Goal: Check status

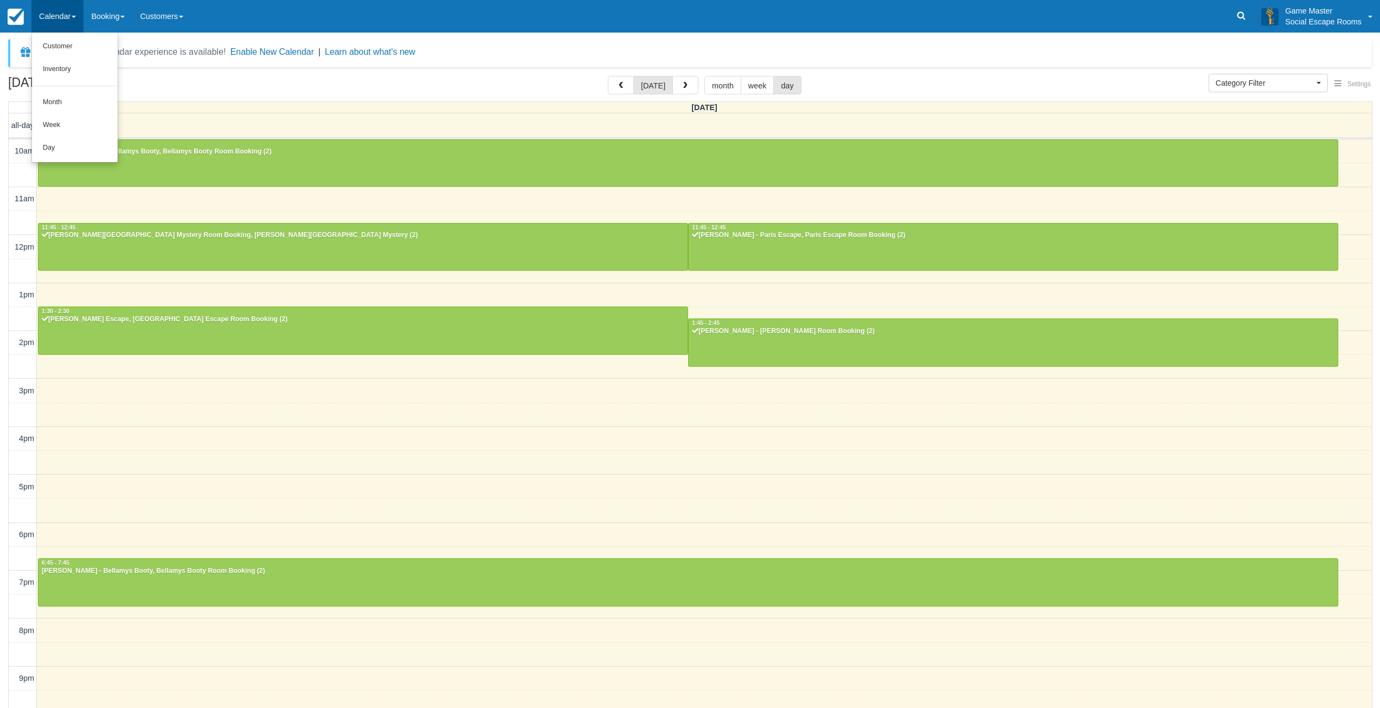
select select
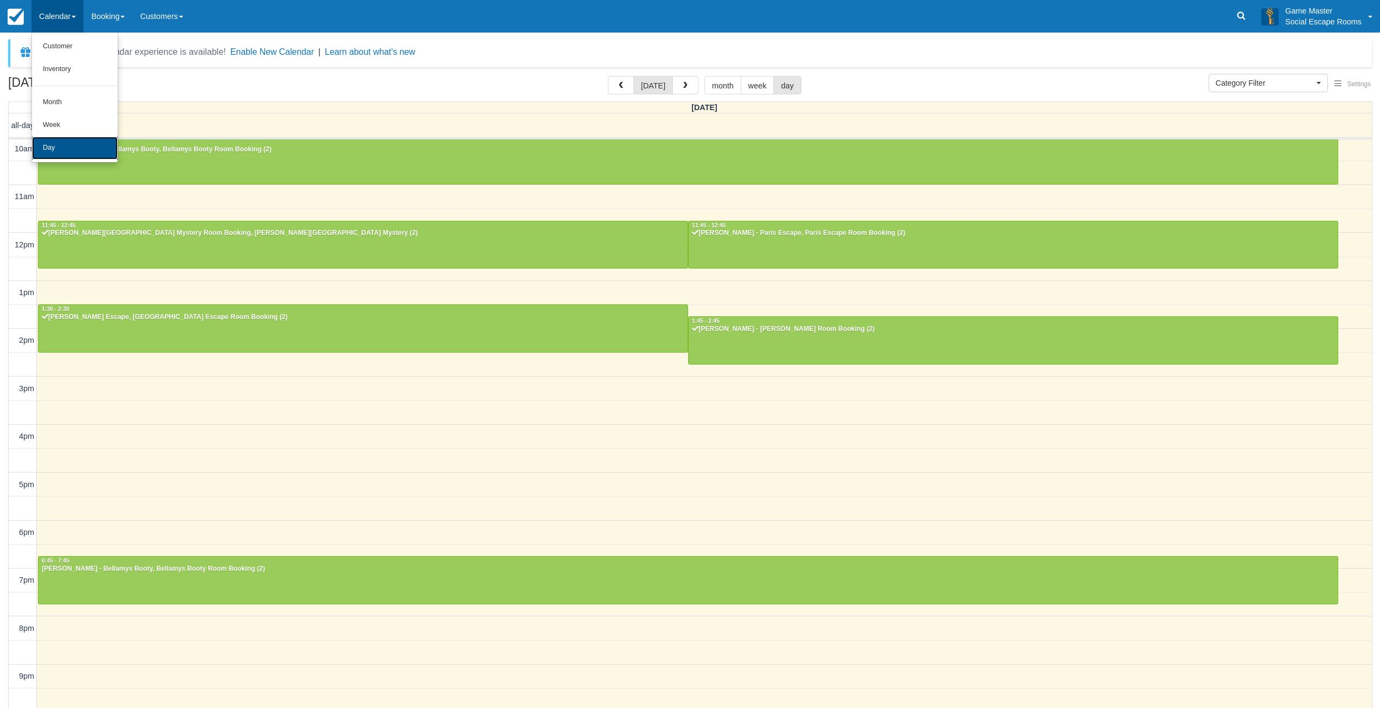
click at [67, 150] on link "Day" at bounding box center [75, 148] width 86 height 23
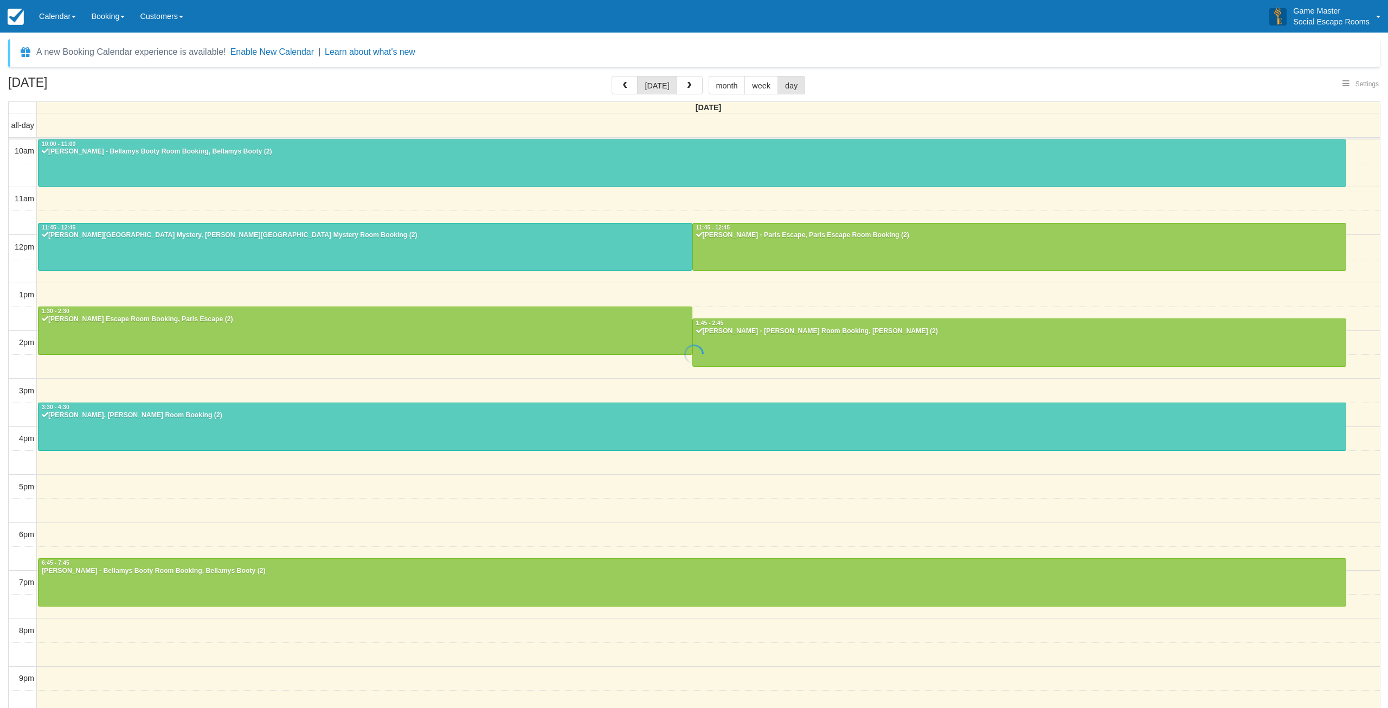
select select
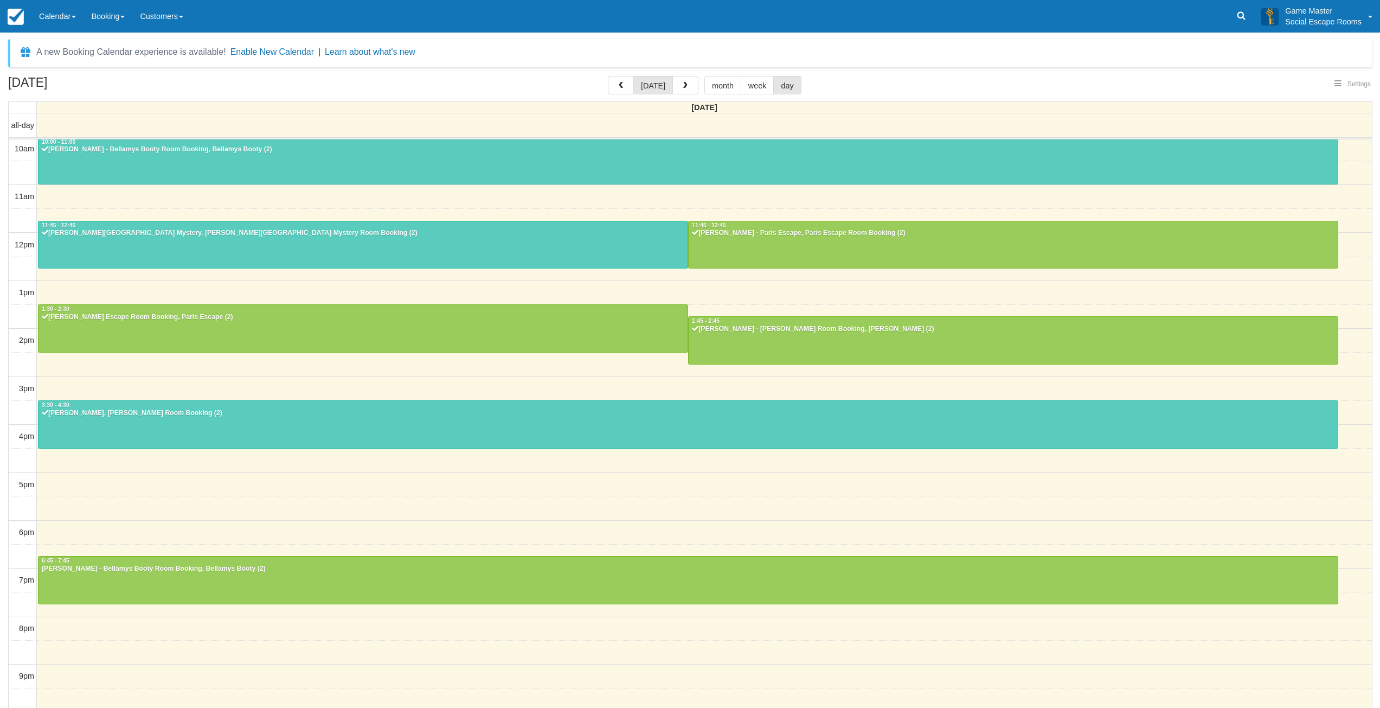
select select
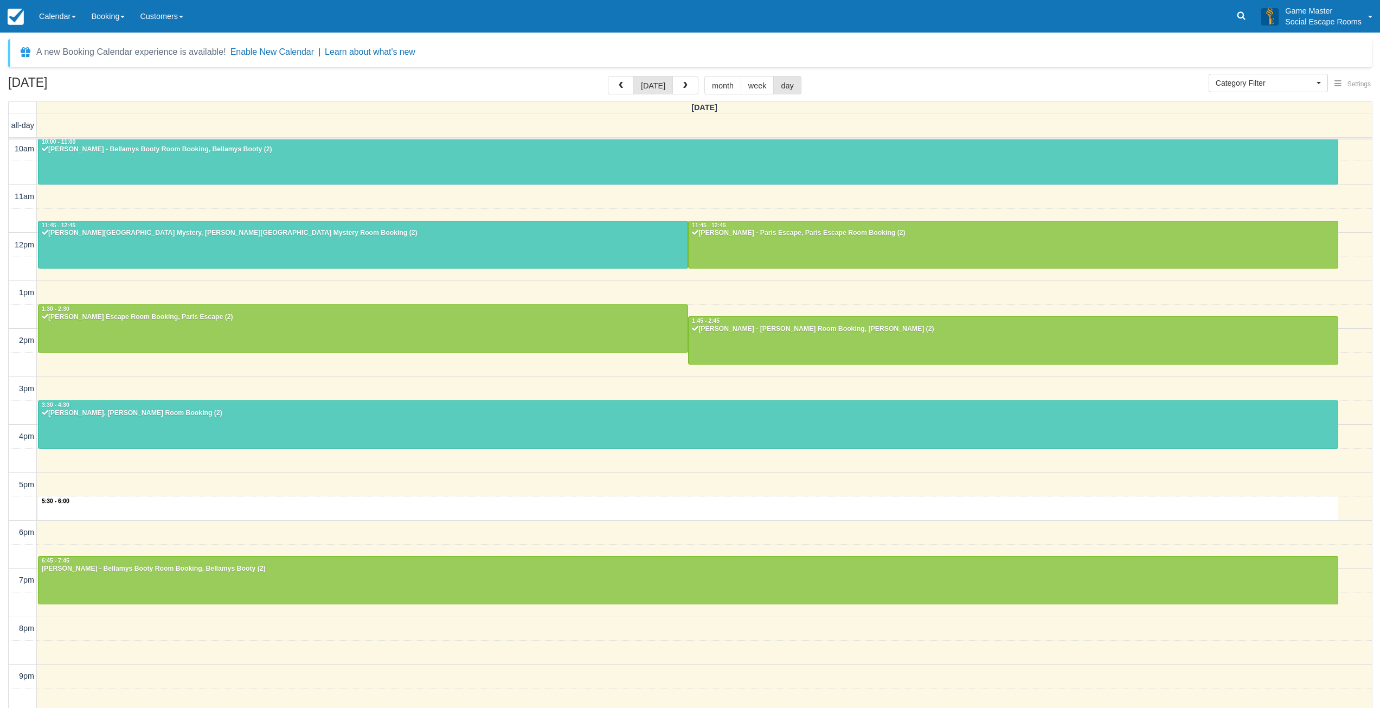
click at [257, 517] on div "10am 11am 12pm 1pm 2pm 3pm 4pm 5pm 6pm 7pm 8pm 9pm 10pm 5:30 - 6:00 10:00 - 11:…" at bounding box center [690, 437] width 1363 height 601
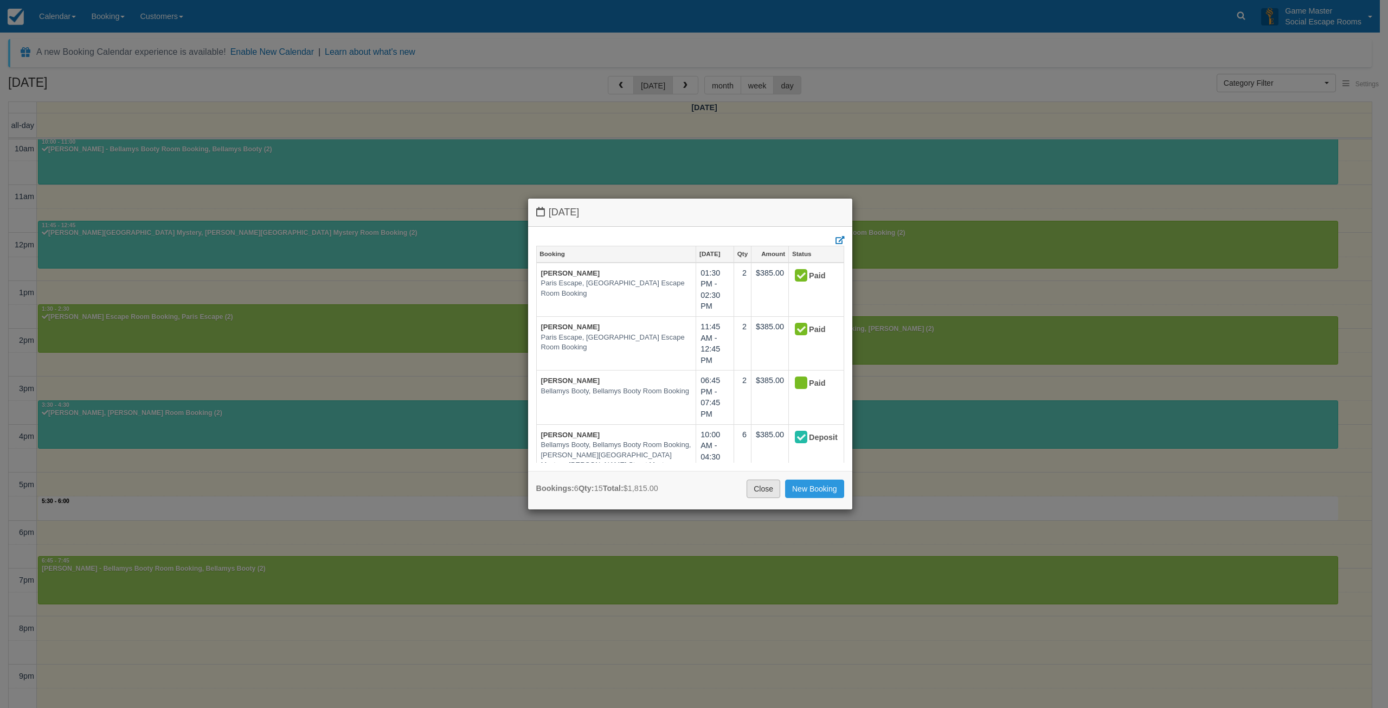
click at [758, 486] on link "Close" at bounding box center [764, 488] width 34 height 18
